Goal: Task Accomplishment & Management: Use online tool/utility

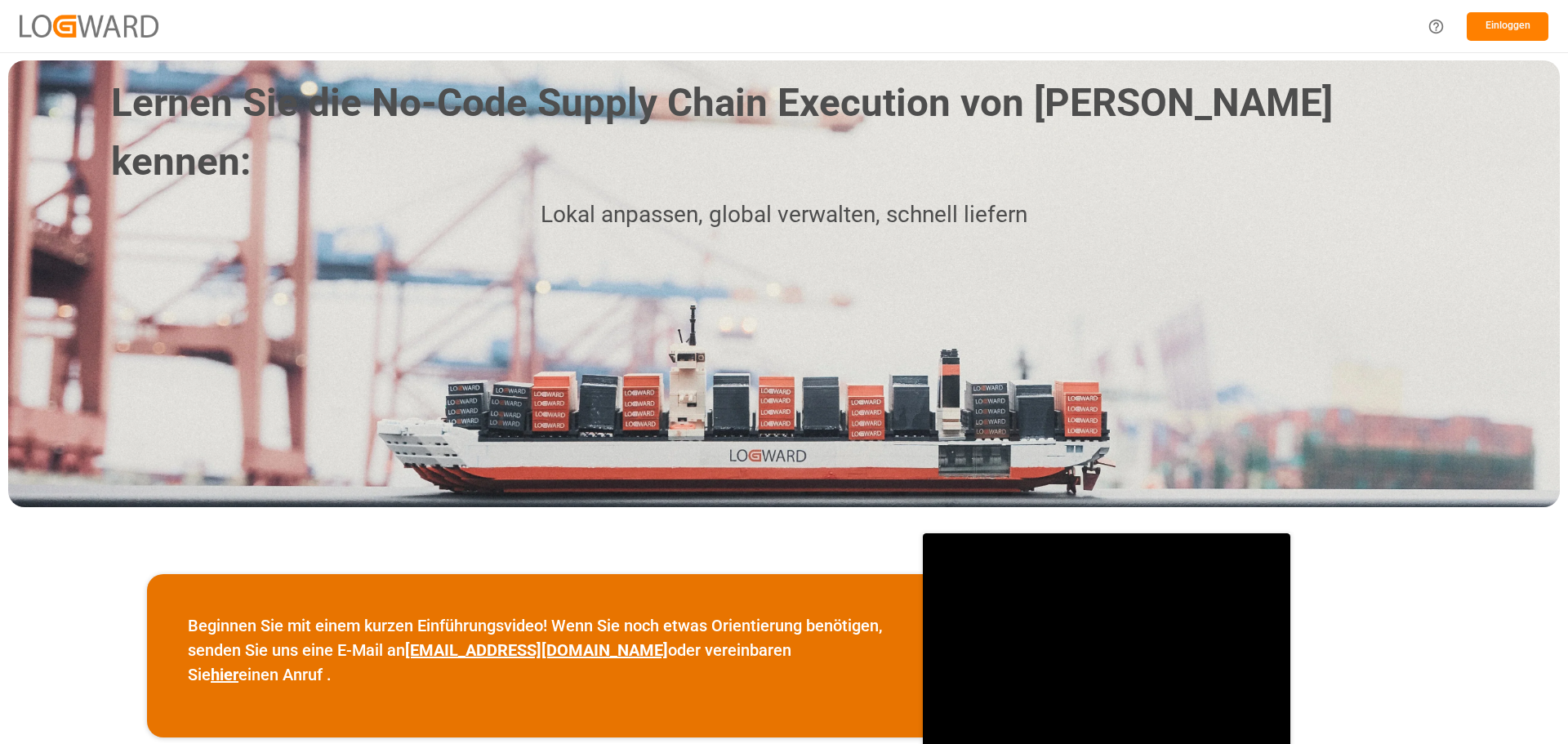
click at [1515, 29] on font "Einloggen" at bounding box center [1508, 25] width 45 height 12
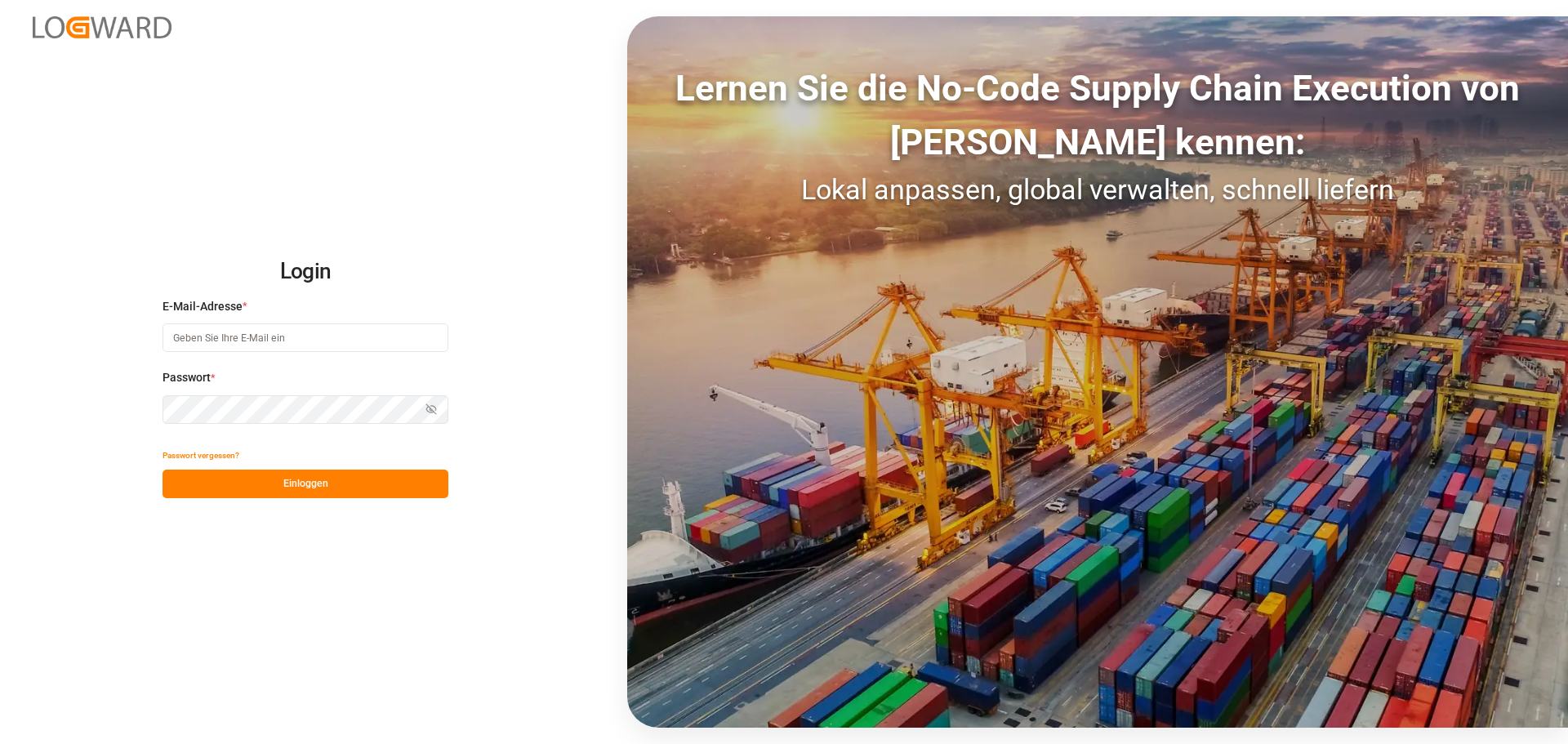
click at [194, 334] on input at bounding box center [305, 338] width 286 height 29
type input "[PERSON_NAME][EMAIL_ADDRESS][DOMAIN_NAME]"
click at [347, 473] on button "Einloggen" at bounding box center [305, 484] width 286 height 29
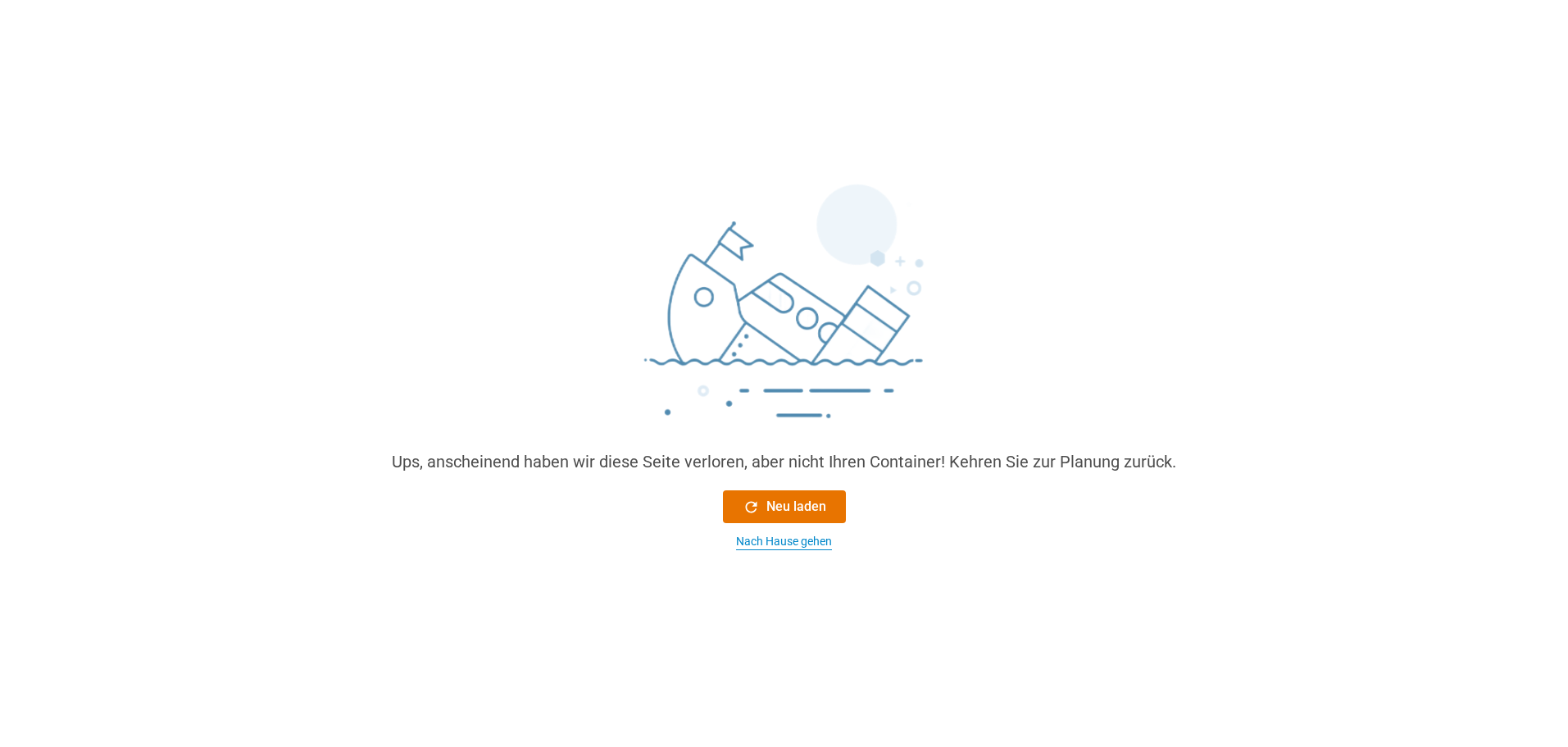
click at [797, 545] on font "Nach Hause gehen" at bounding box center [784, 541] width 96 height 13
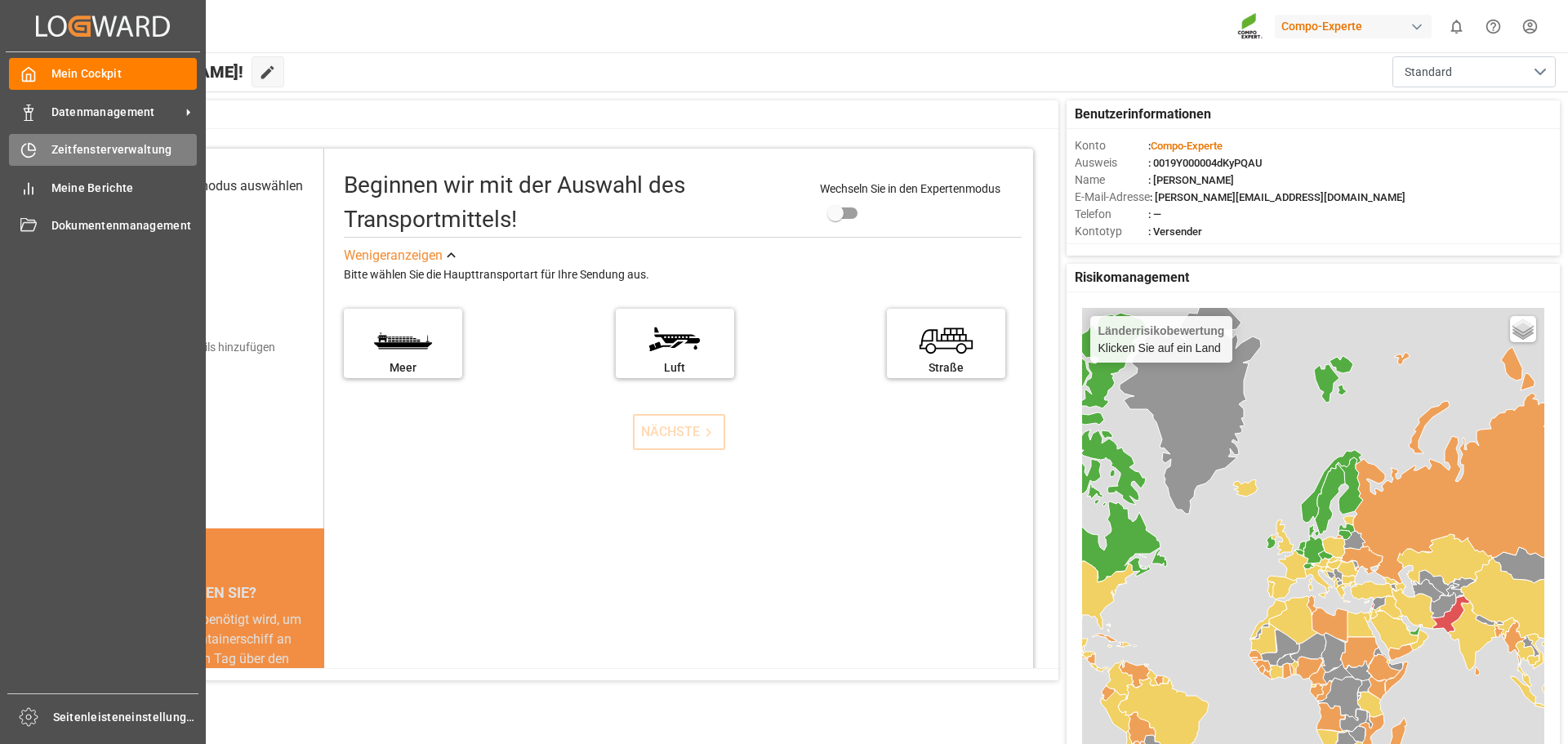
click at [96, 148] on font "Zeitfensterverwaltung" at bounding box center [111, 149] width 120 height 13
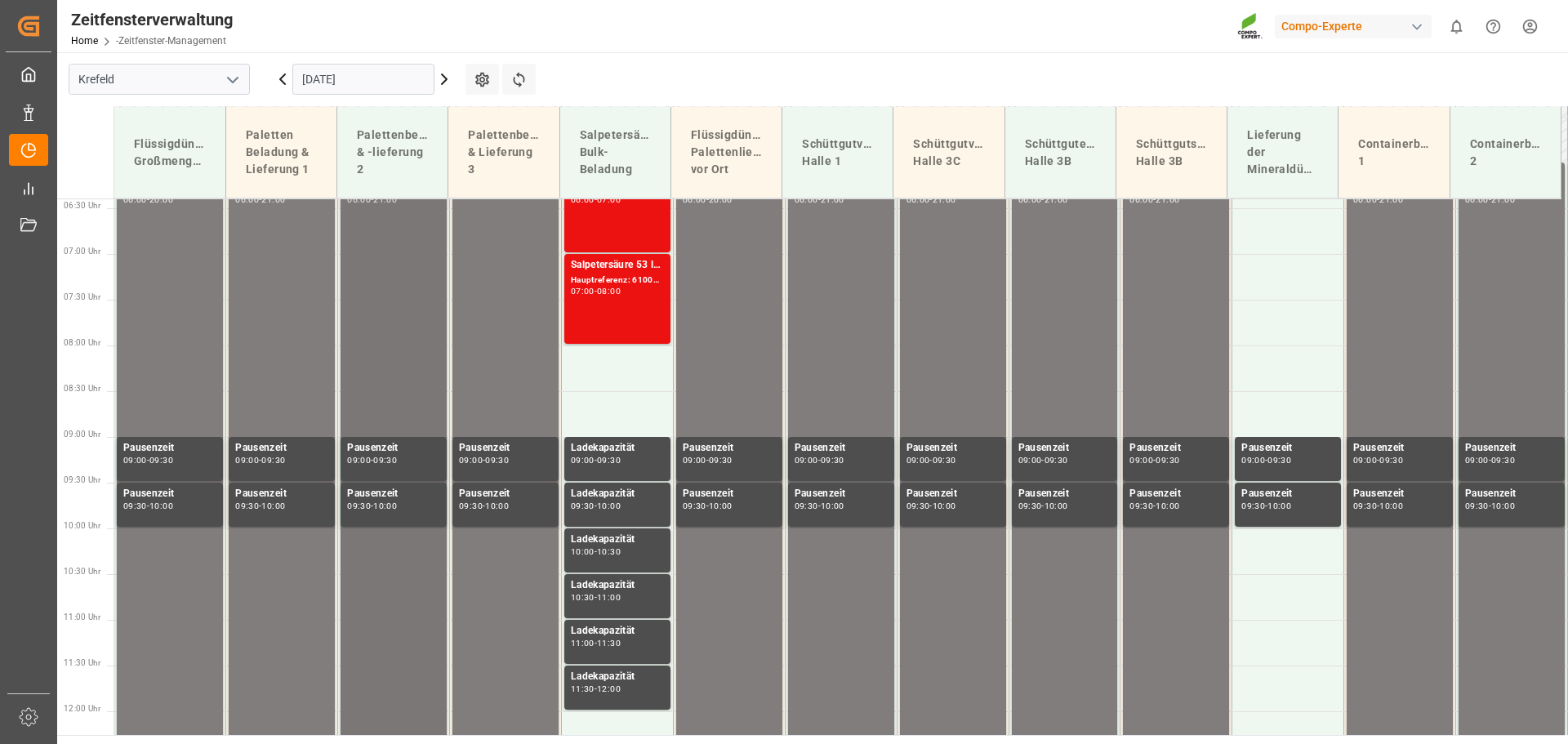
scroll to position [245, 0]
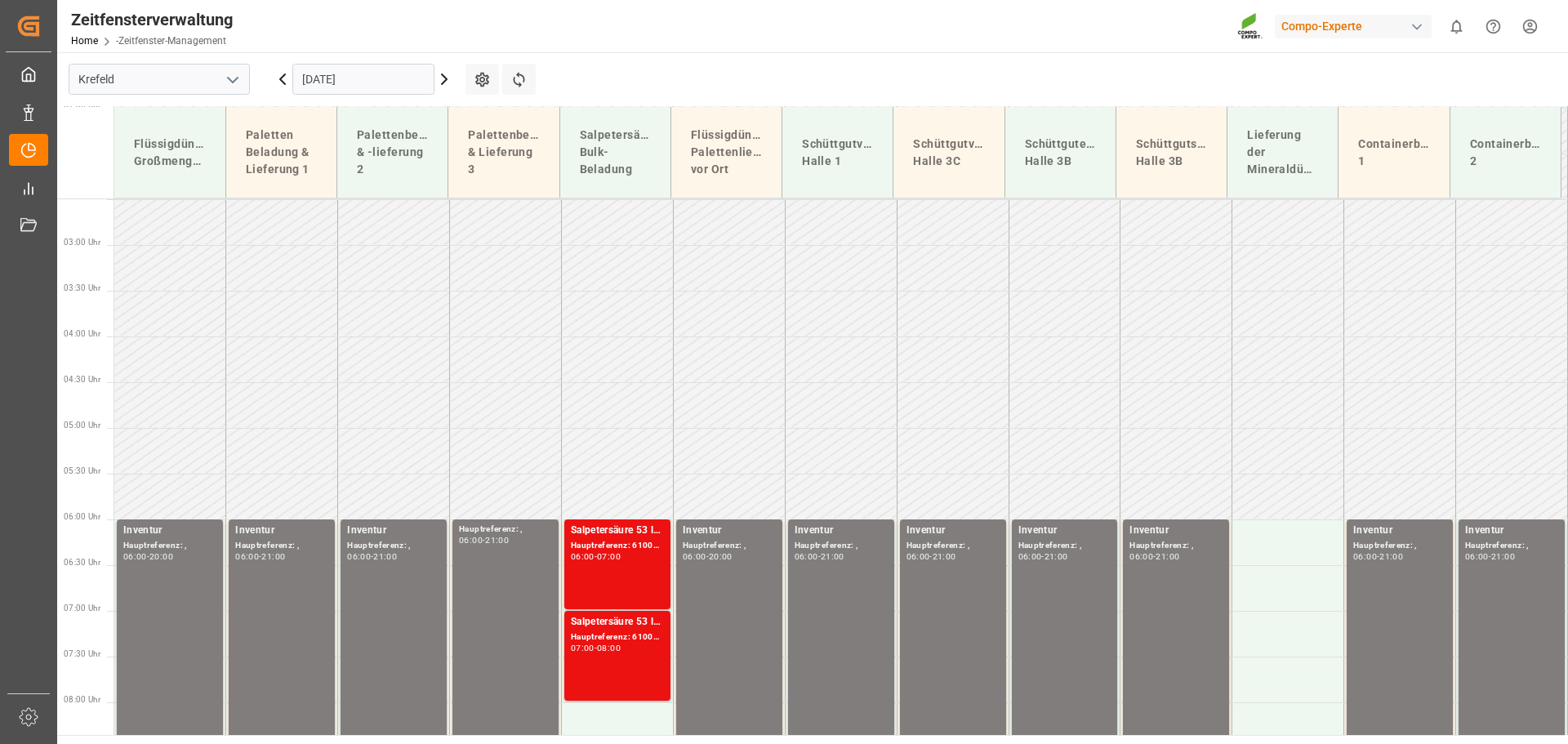
click at [443, 79] on icon at bounding box center [445, 80] width 20 height 20
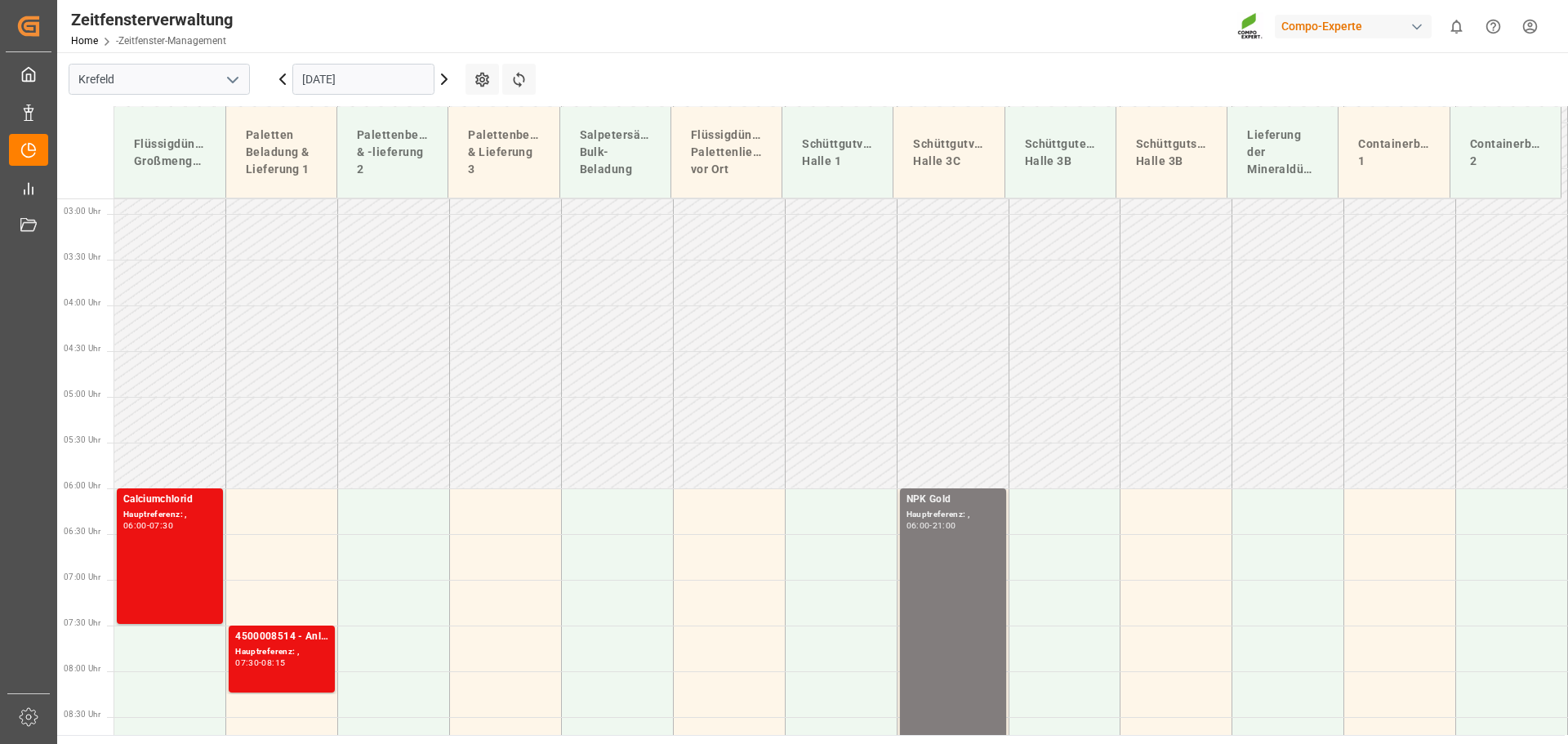
scroll to position [272, 0]
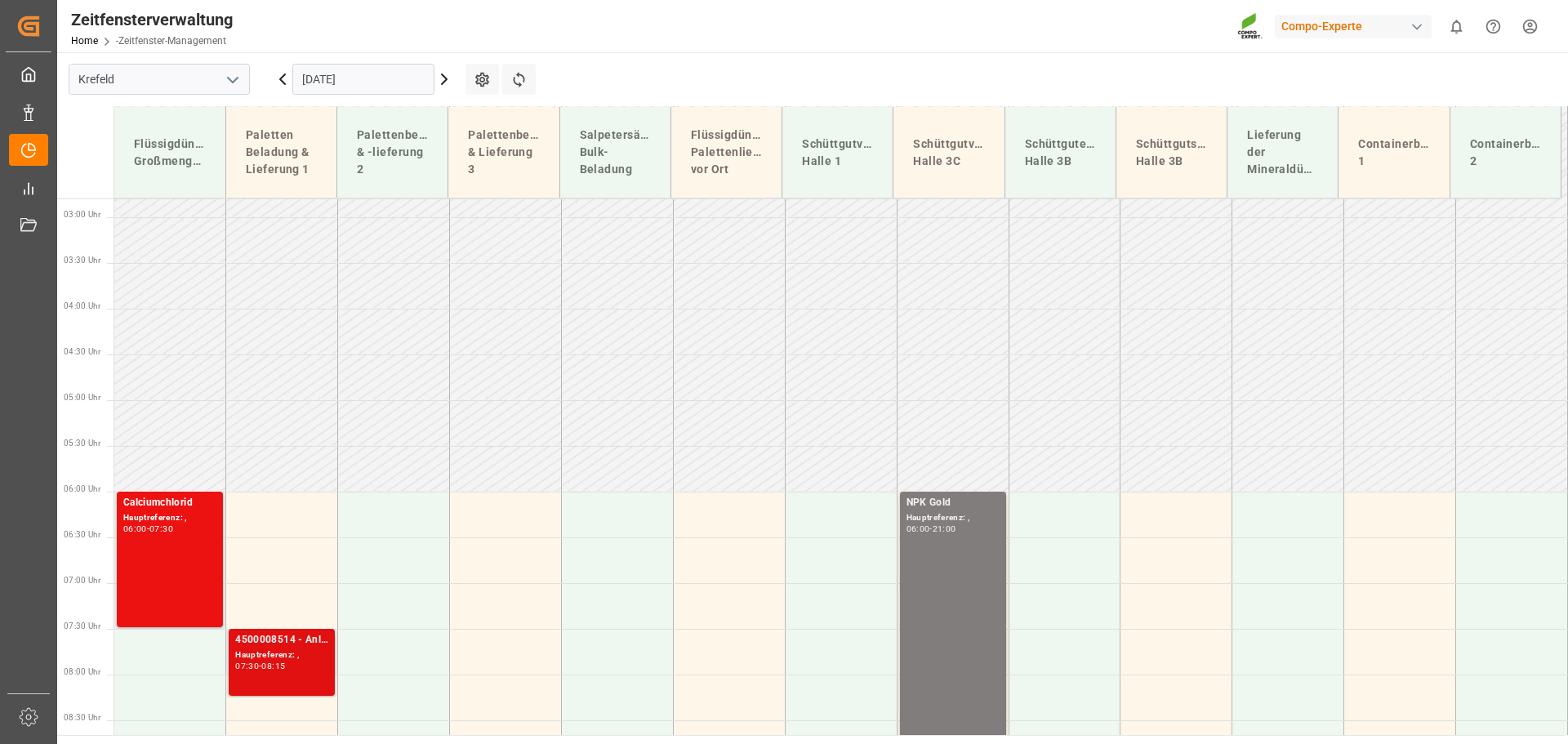
click at [273, 641] on font "4500008514 - Anlieferung Norkem" at bounding box center [316, 639] width 162 height 12
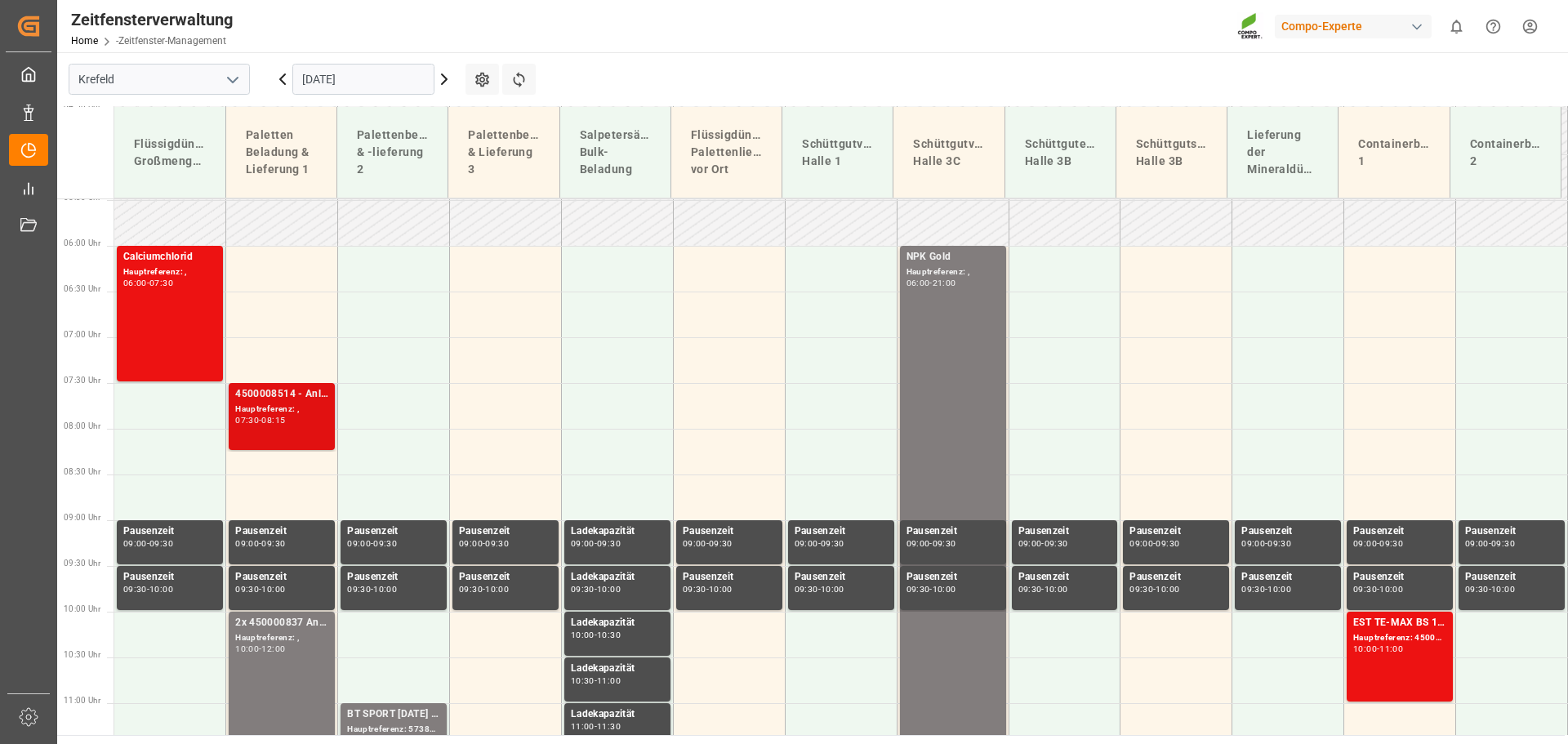
scroll to position [518, 0]
click at [274, 627] on font "2x 450000837 Anlieferung" at bounding box center [297, 623] width 124 height 12
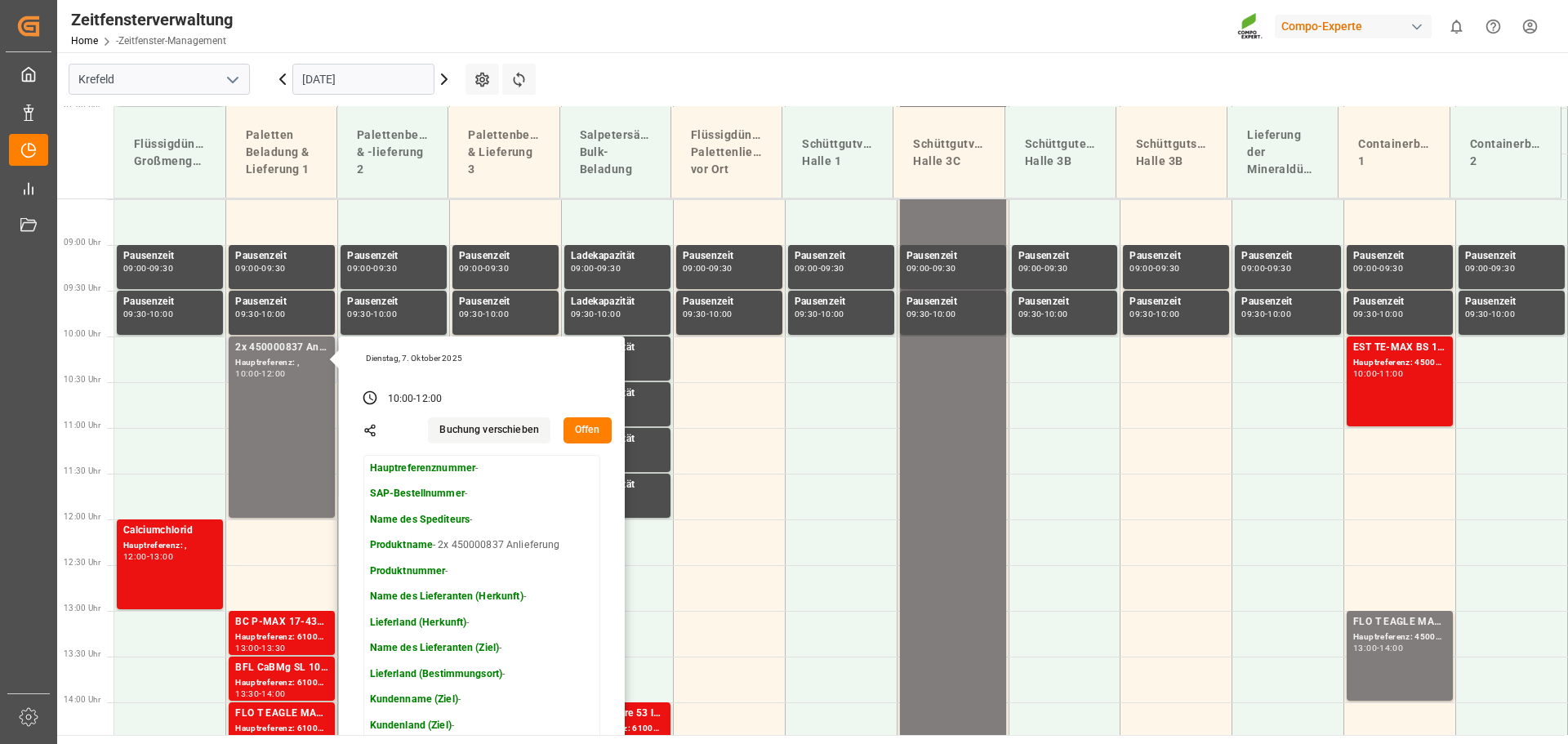
scroll to position [926, 0]
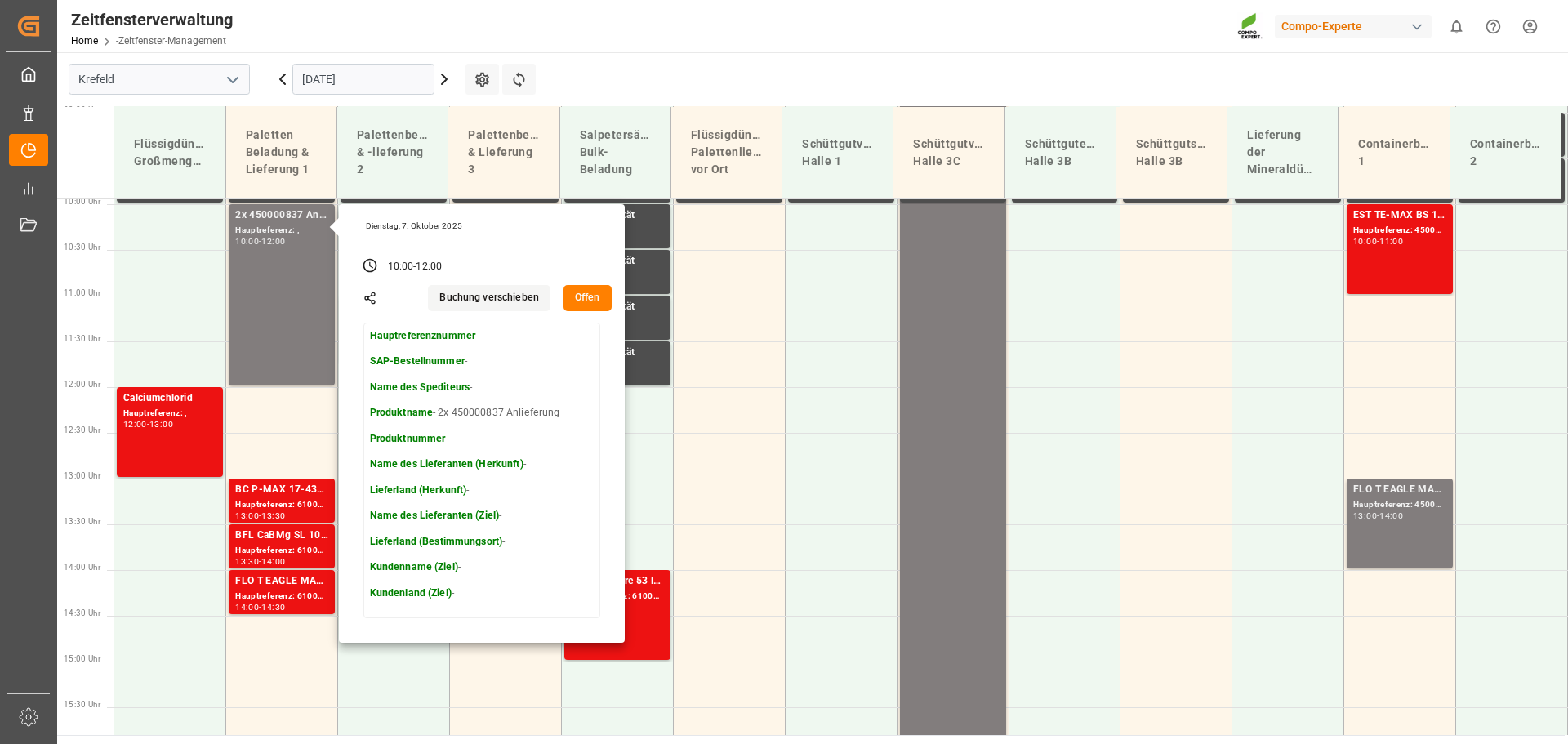
click at [282, 81] on icon at bounding box center [282, 79] width 5 height 10
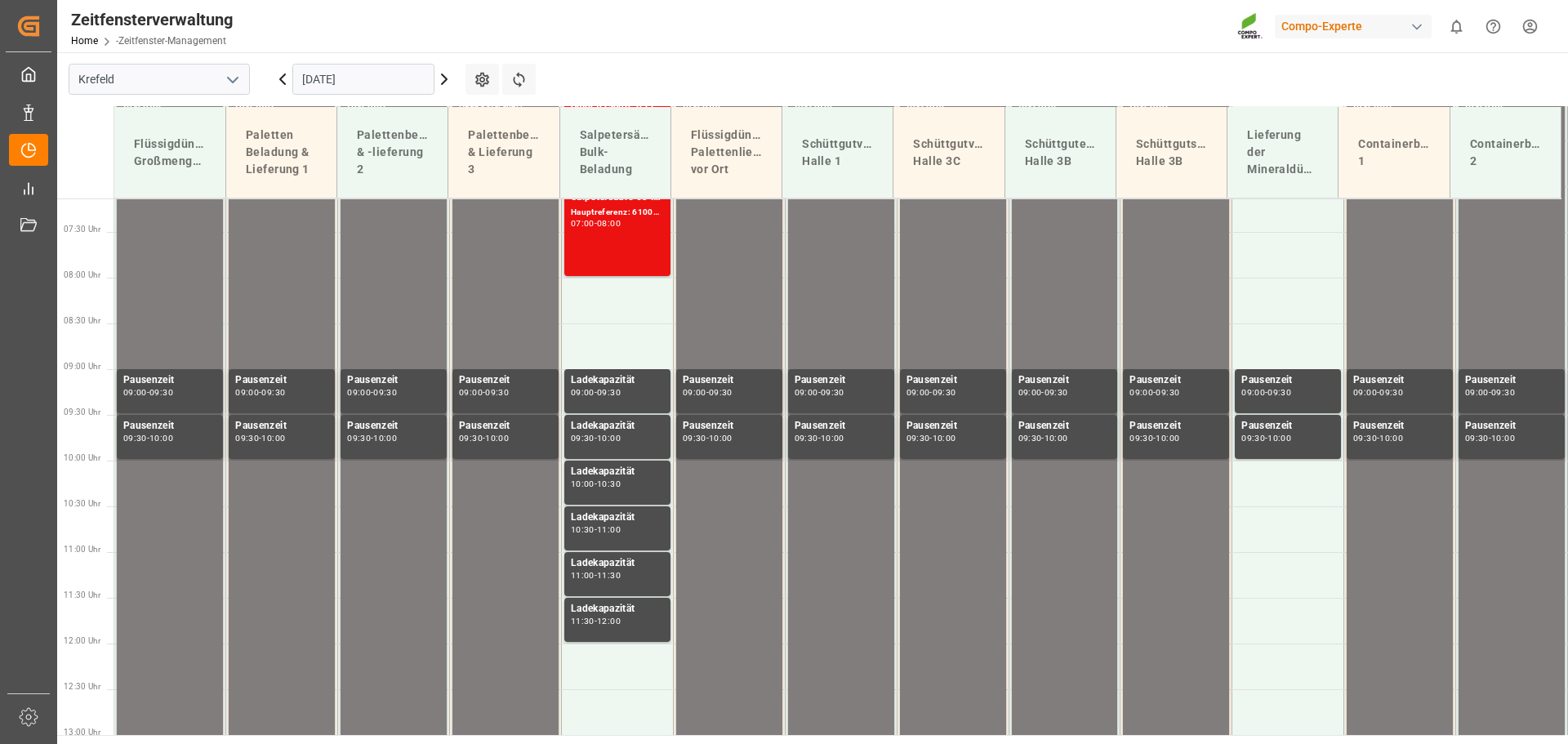
scroll to position [681, 0]
